Goal: Information Seeking & Learning: Learn about a topic

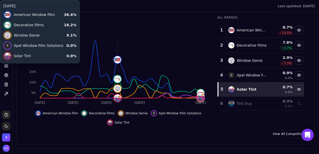
scroll to position [79, 0]
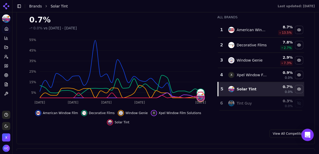
click at [33, 8] on link "Brands" at bounding box center [35, 6] width 13 height 4
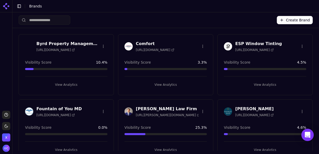
click at [162, 51] on div "Comfort [URL][DOMAIN_NAME]" at bounding box center [165, 47] width 95 height 13
click at [167, 82] on button "View Analytics" at bounding box center [165, 85] width 82 height 8
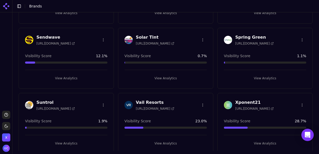
scroll to position [139, 0]
